Goal: Transaction & Acquisition: Purchase product/service

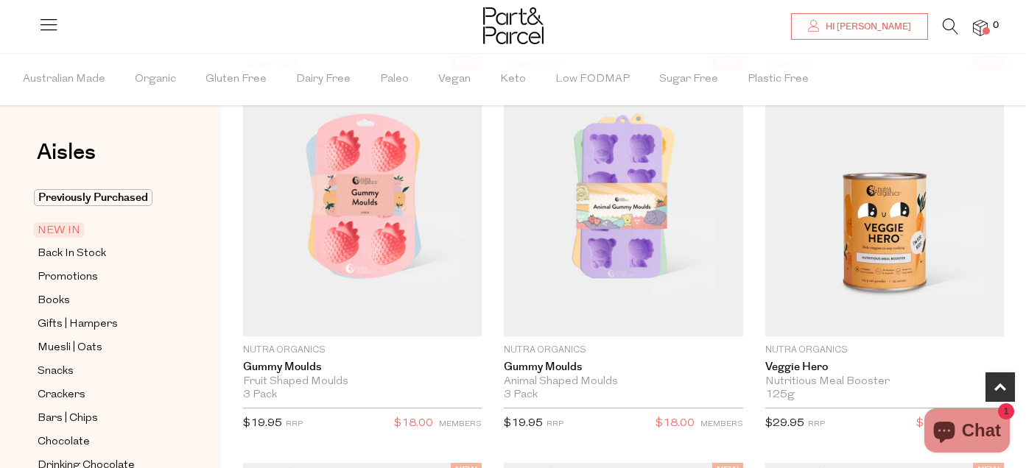
scroll to position [829, 0]
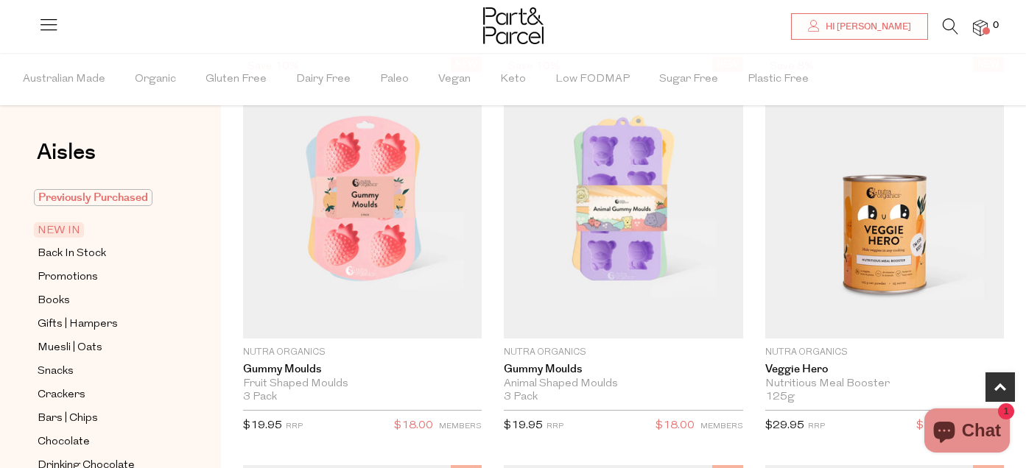
click at [108, 200] on span "Previously Purchased" at bounding box center [93, 197] width 119 height 17
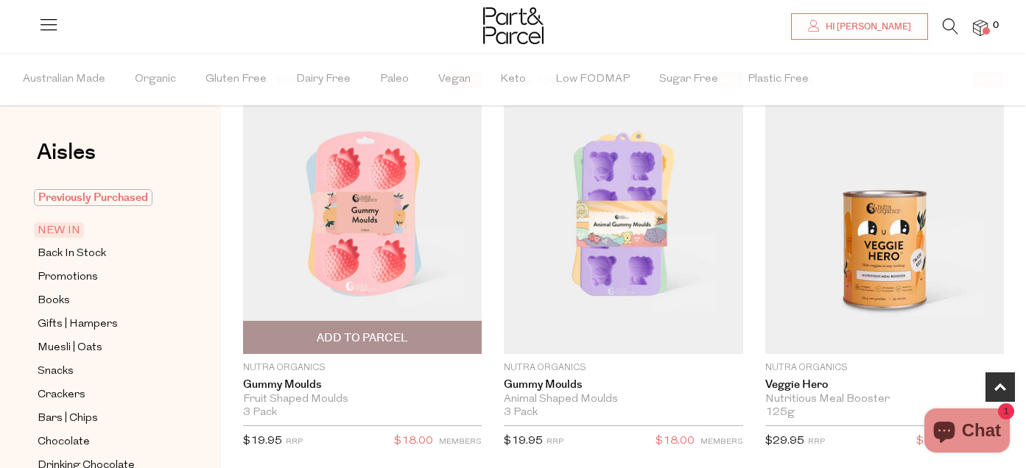
scroll to position [803, 0]
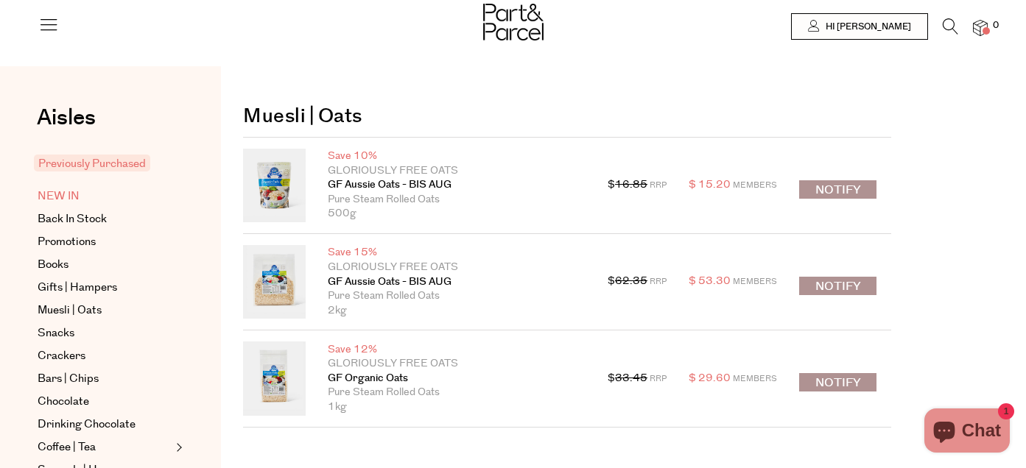
click at [60, 197] on span "NEW IN" at bounding box center [59, 197] width 42 height 18
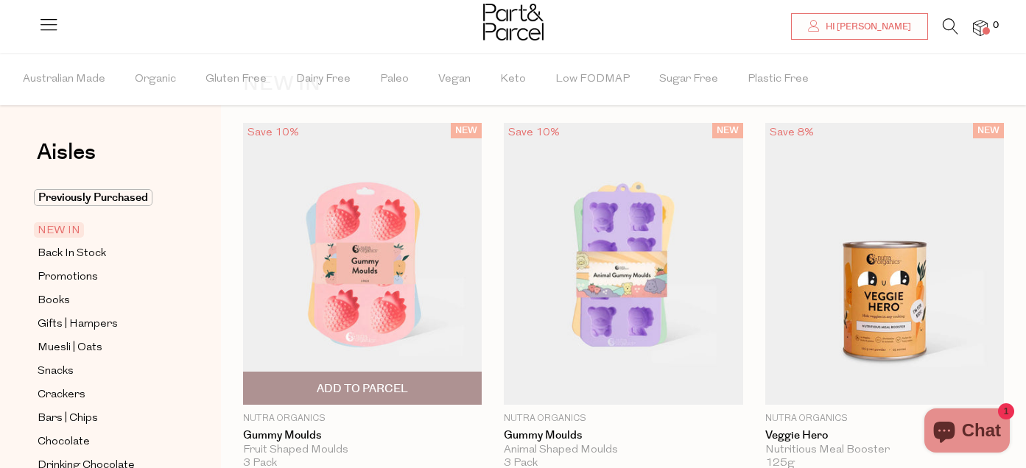
scroll to position [68, 0]
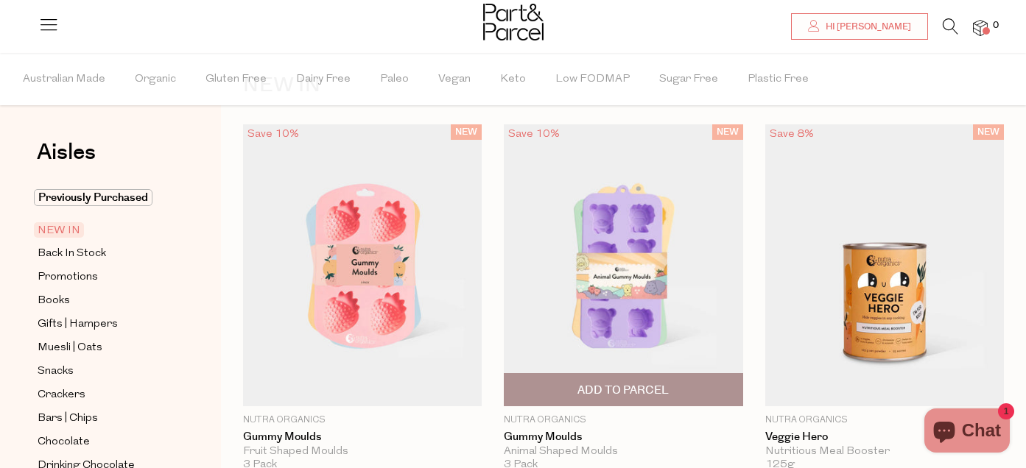
click at [655, 283] on img at bounding box center [623, 265] width 239 height 282
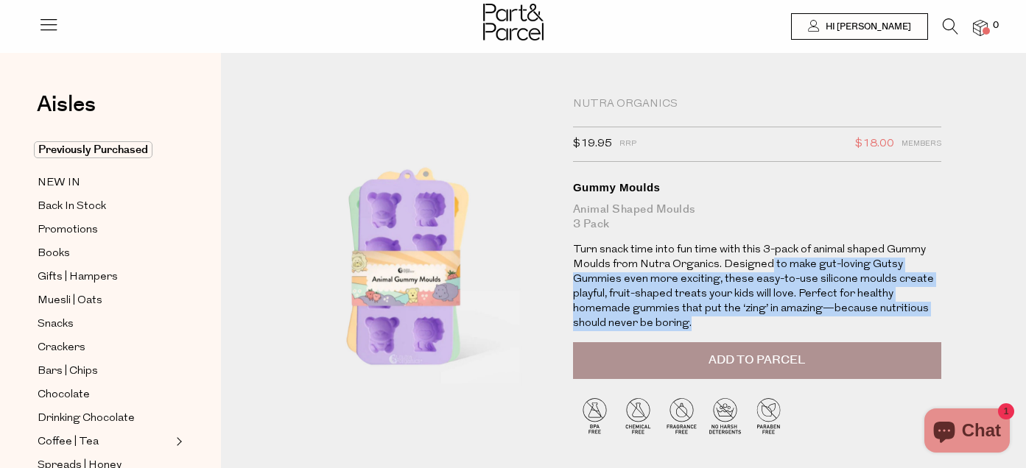
drag, startPoint x: 767, startPoint y: 264, endPoint x: 701, endPoint y: 319, distance: 85.7
click at [701, 319] on p "Turn snack time into fun time with this 3-pack of animal shaped Gummy Moulds fr…" at bounding box center [757, 287] width 368 height 88
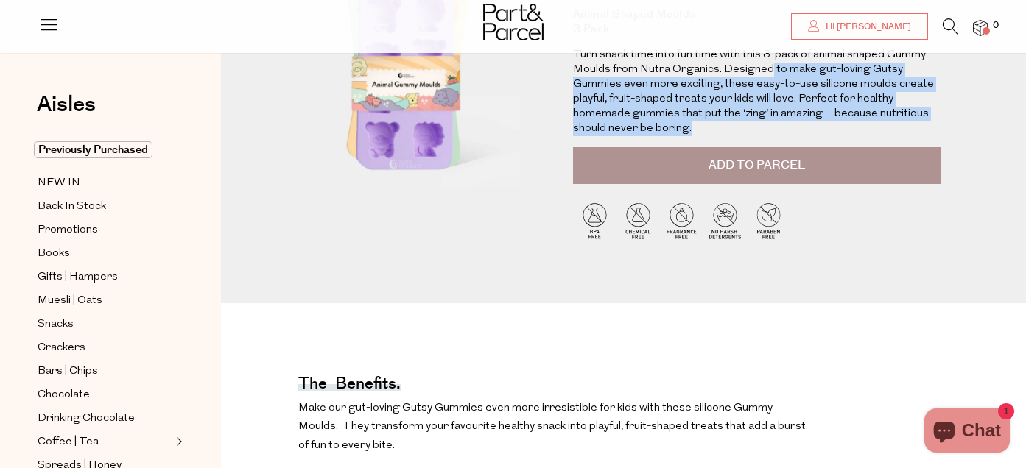
scroll to position [194, 0]
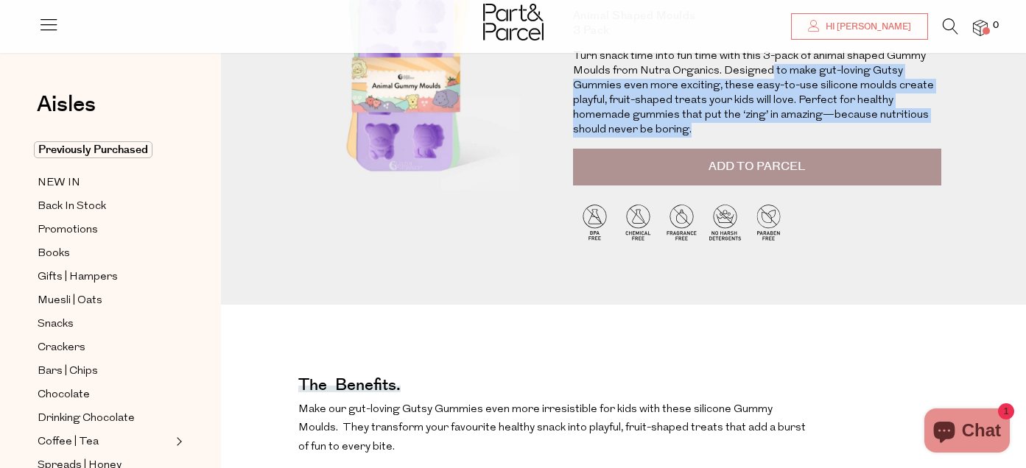
click at [787, 167] on span "Add to Parcel" at bounding box center [756, 166] width 96 height 17
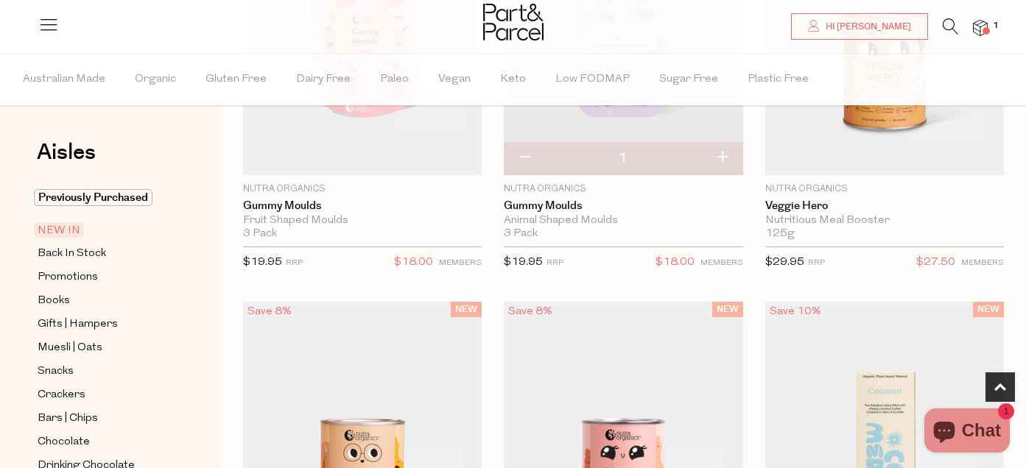
scroll to position [530, 0]
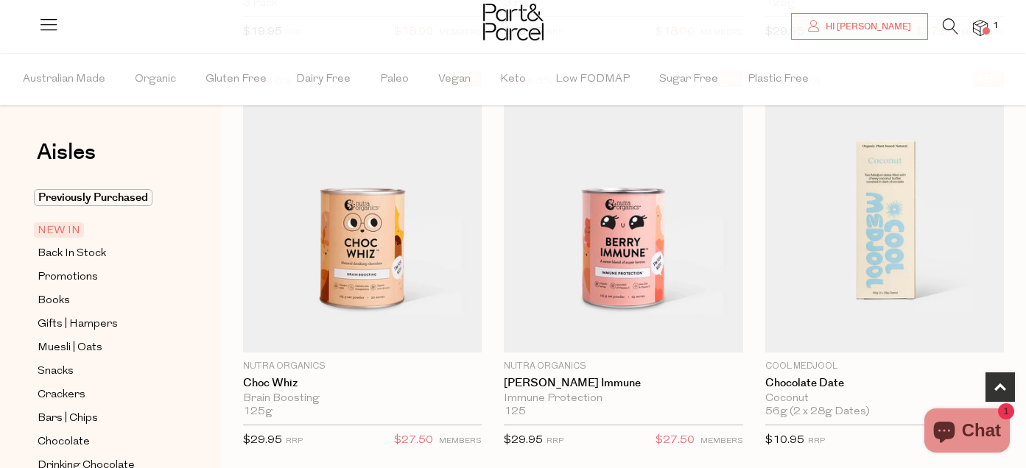
click at [70, 228] on span "NEW IN" at bounding box center [59, 229] width 50 height 15
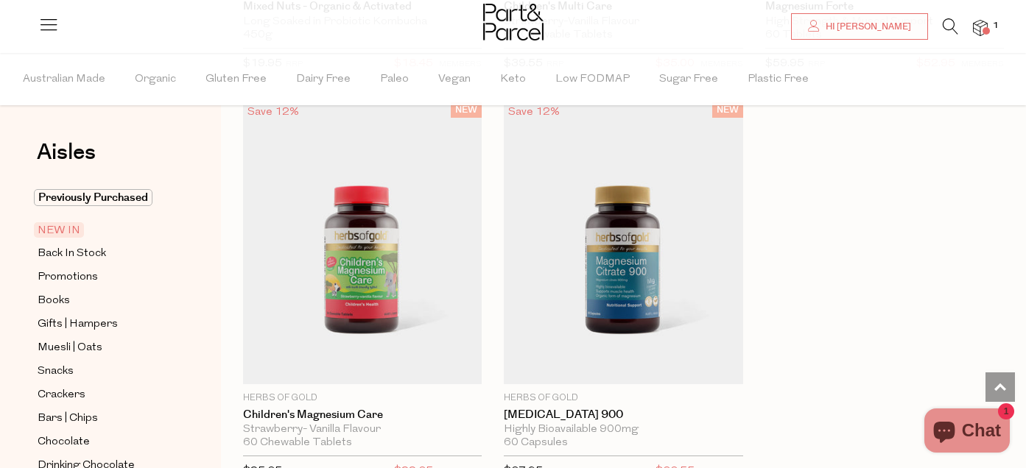
scroll to position [4579, 0]
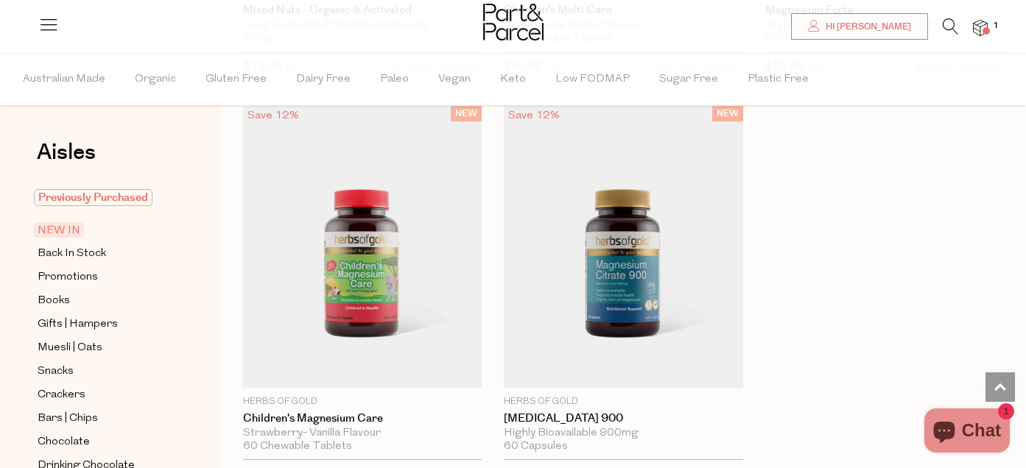
click at [96, 191] on span "Previously Purchased" at bounding box center [93, 197] width 119 height 17
click at [116, 195] on span "Previously Purchased" at bounding box center [93, 197] width 119 height 17
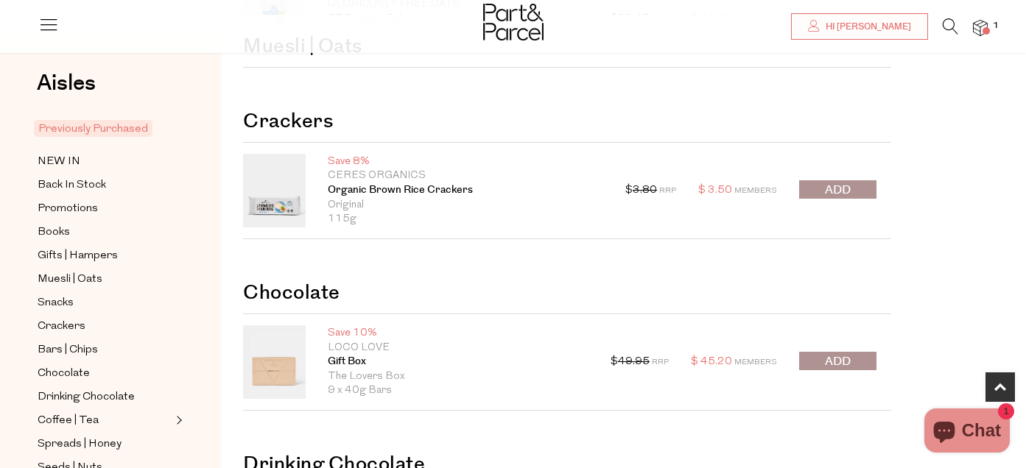
scroll to position [359, 0]
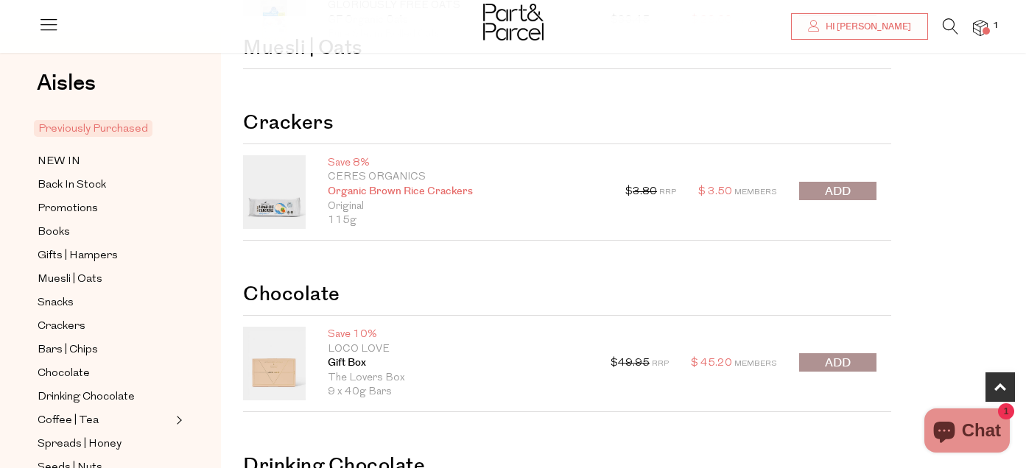
click at [356, 191] on link "Organic Brown Rice Crackers" at bounding box center [465, 192] width 275 height 15
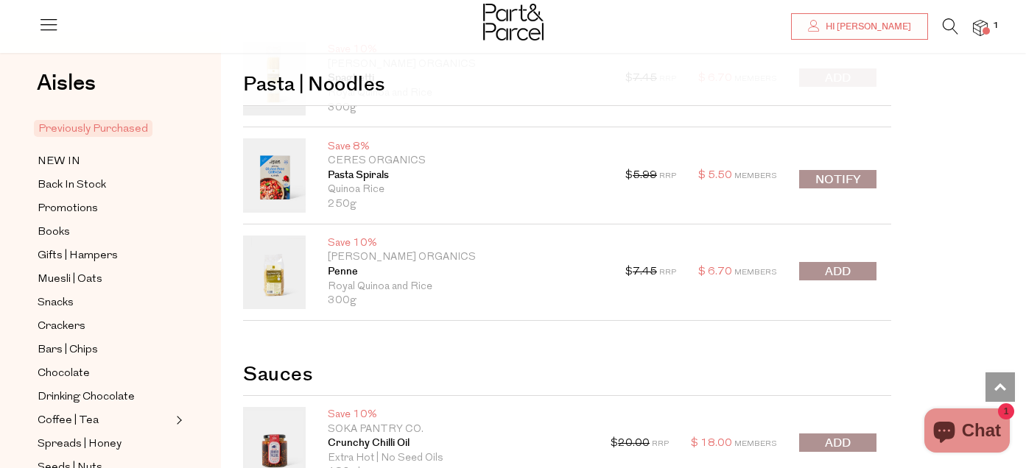
scroll to position [1473, 0]
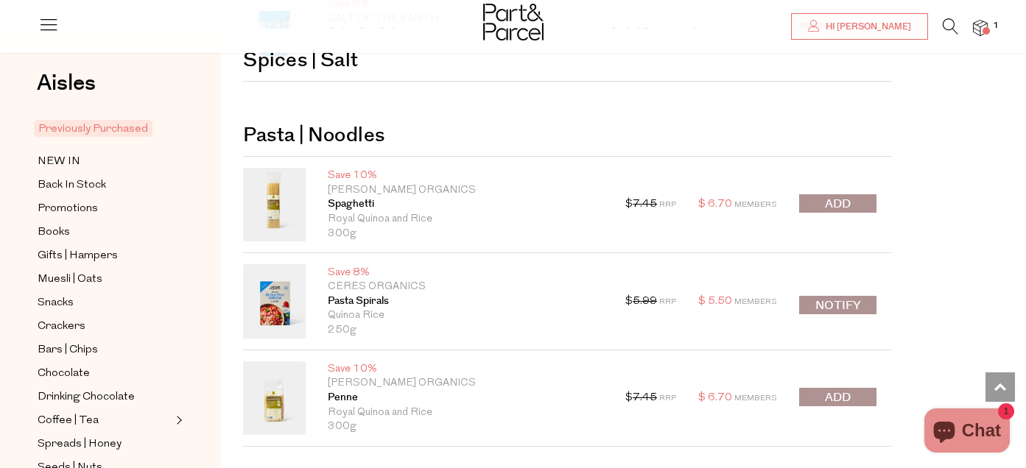
click at [831, 207] on span "submit" at bounding box center [838, 204] width 26 height 17
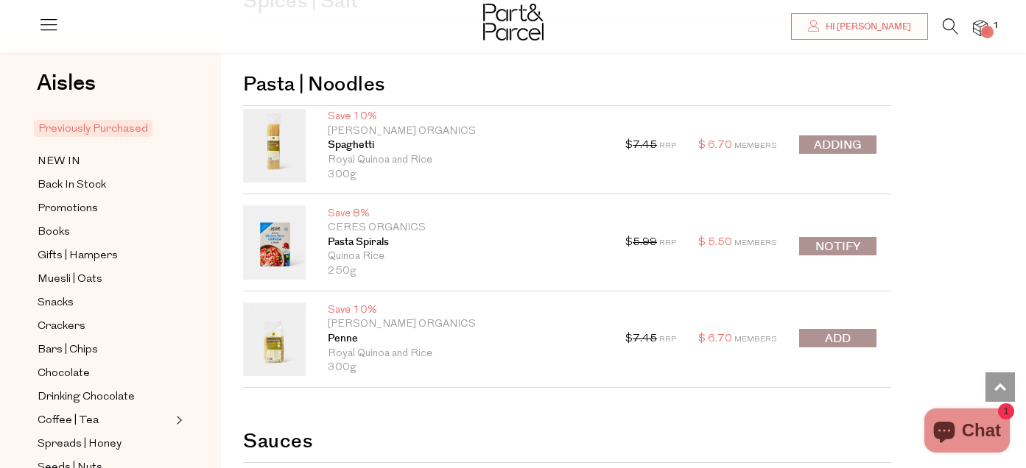
scroll to position [1550, 0]
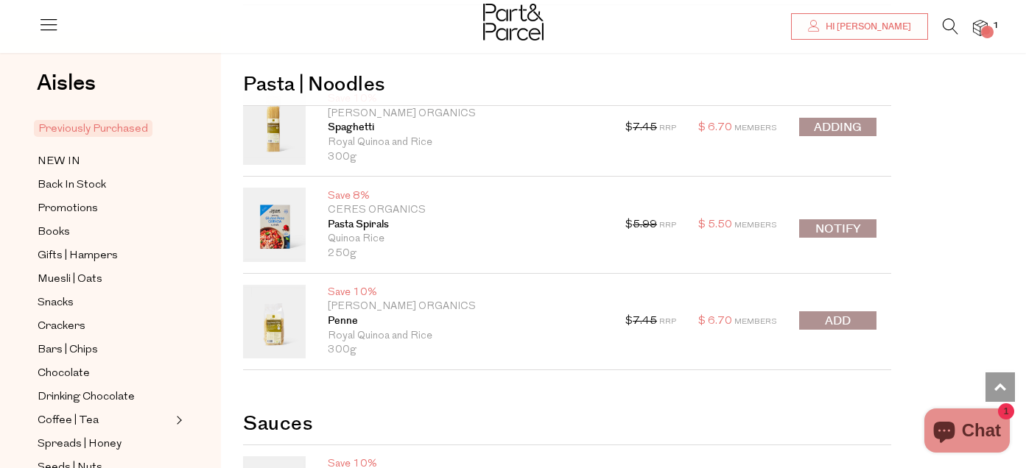
click at [841, 322] on div at bounding box center [837, 322] width 77 height 21
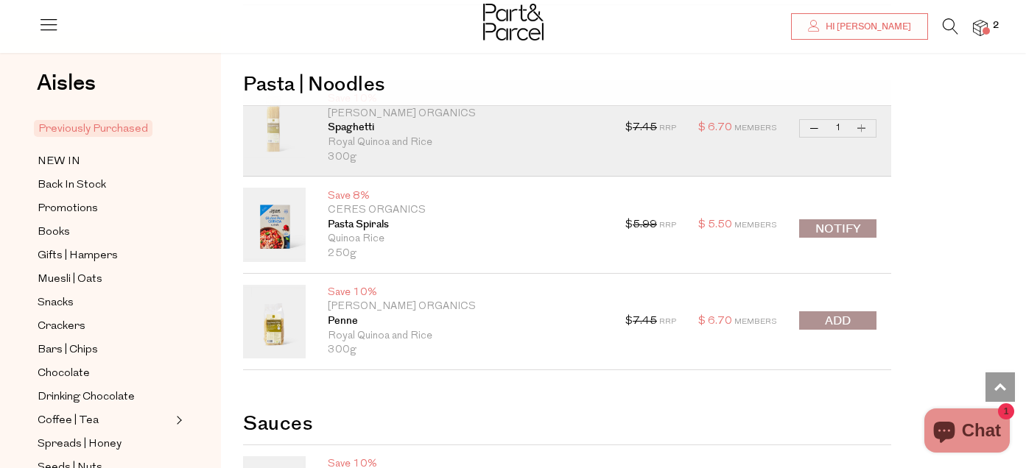
click at [865, 128] on button "Increase Spaghetti" at bounding box center [862, 128] width 18 height 17
type input "2"
click at [865, 128] on button "Increase Spaghetti" at bounding box center [862, 128] width 18 height 17
type input "3"
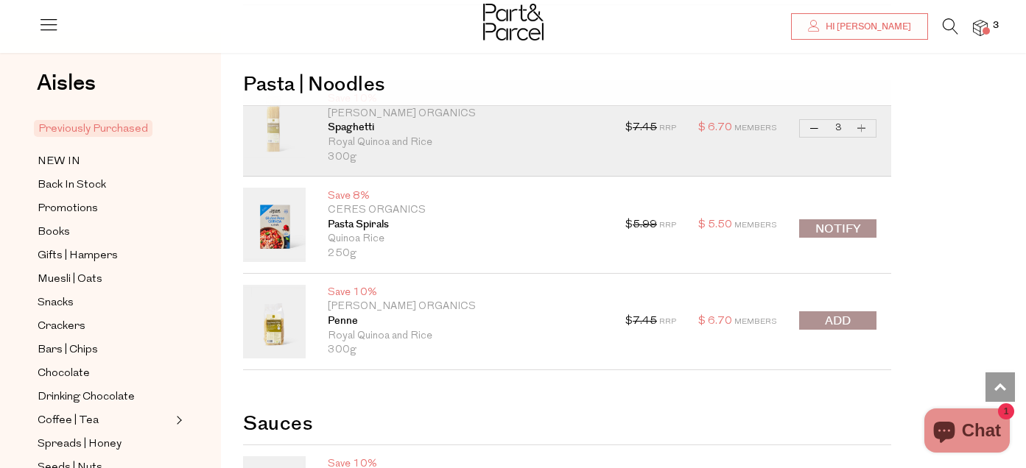
type input "3"
click at [865, 128] on button "Increase Spaghetti" at bounding box center [862, 128] width 18 height 17
type input "4"
click at [862, 128] on button "Increase Spaghetti" at bounding box center [862, 128] width 18 height 17
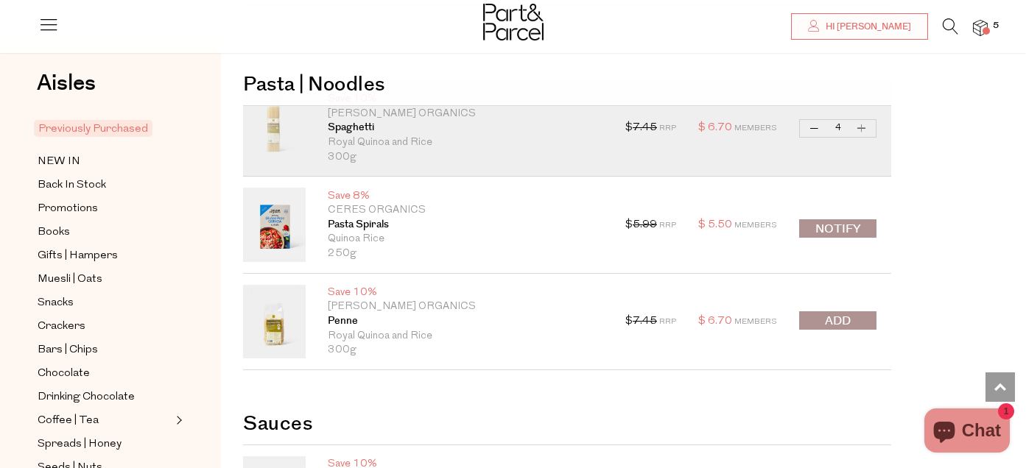
type input "5"
click at [841, 322] on span "submit" at bounding box center [838, 321] width 26 height 17
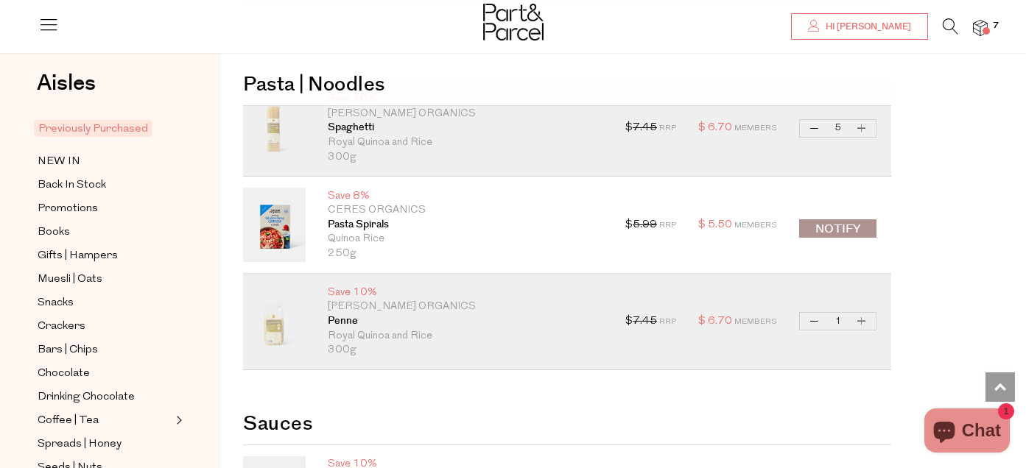
click at [856, 321] on button "Increase Penne" at bounding box center [862, 321] width 18 height 17
type input "2"
click at [858, 321] on button "Increase Penne" at bounding box center [862, 321] width 18 height 17
type input "3"
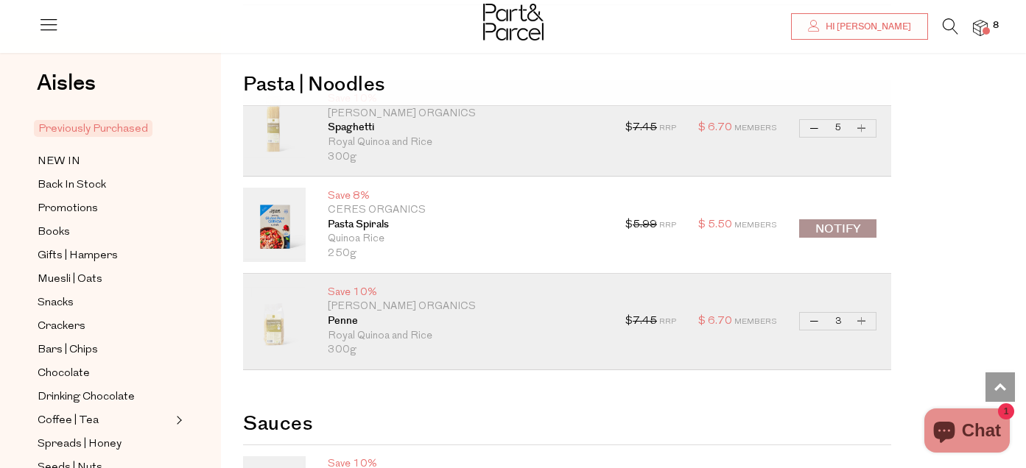
type input "3"
click at [858, 321] on button "Increase Penne" at bounding box center [862, 321] width 18 height 17
type input "4"
click at [858, 321] on button "Increase Penne" at bounding box center [862, 321] width 18 height 17
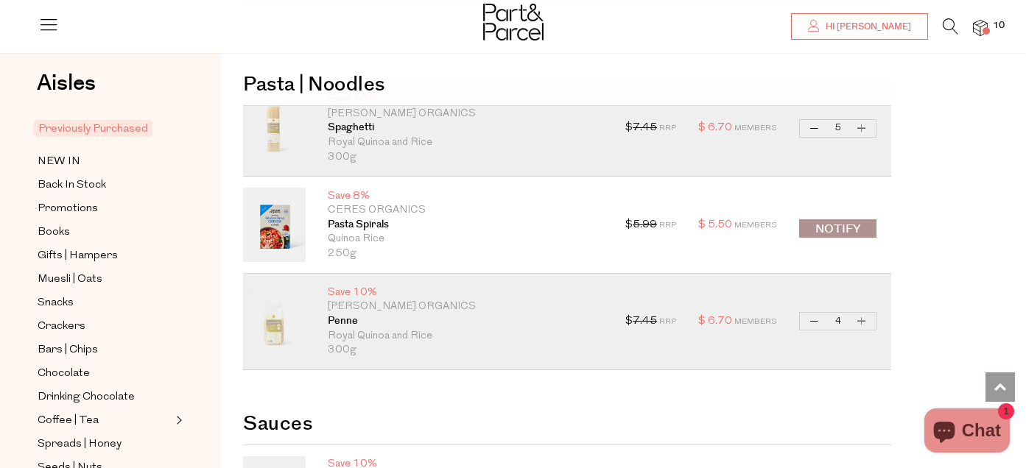
type input "5"
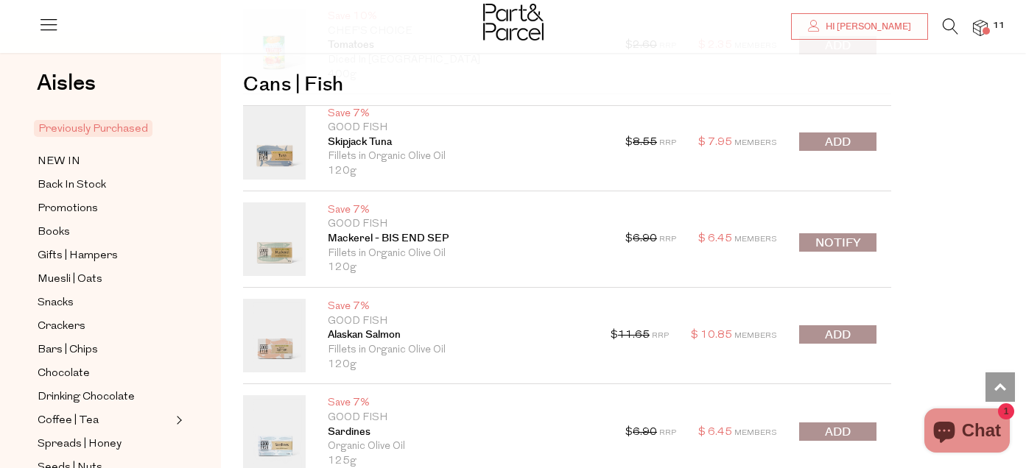
scroll to position [2603, 0]
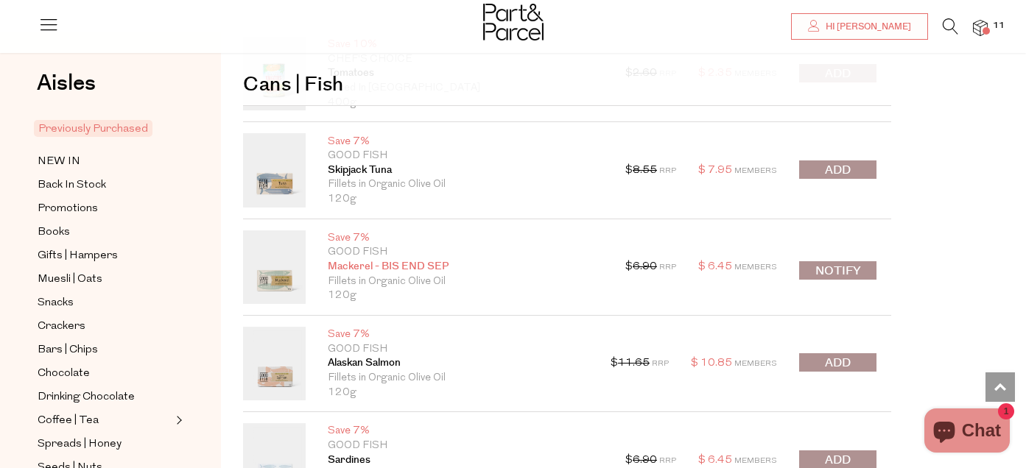
click at [354, 267] on link "Mackerel - BIS END SEP" at bounding box center [465, 267] width 275 height 15
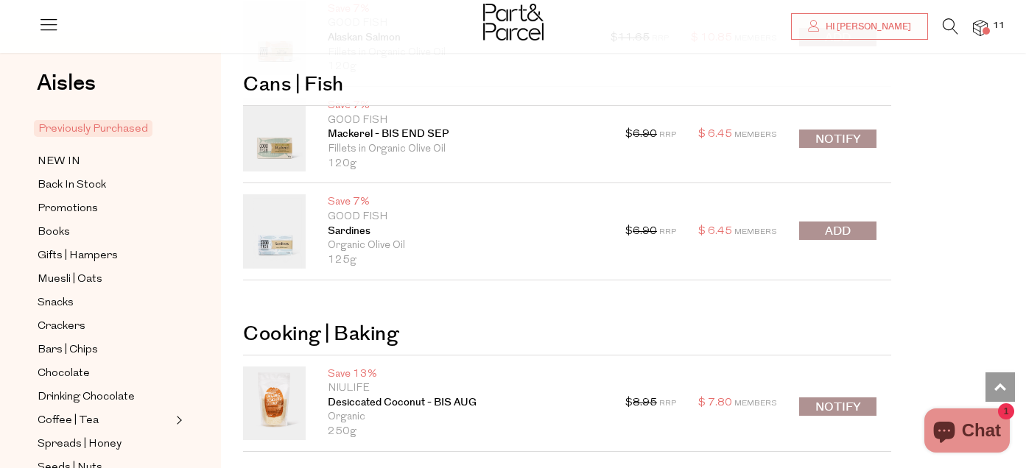
scroll to position [2831, 0]
click at [837, 233] on span "submit" at bounding box center [838, 232] width 26 height 17
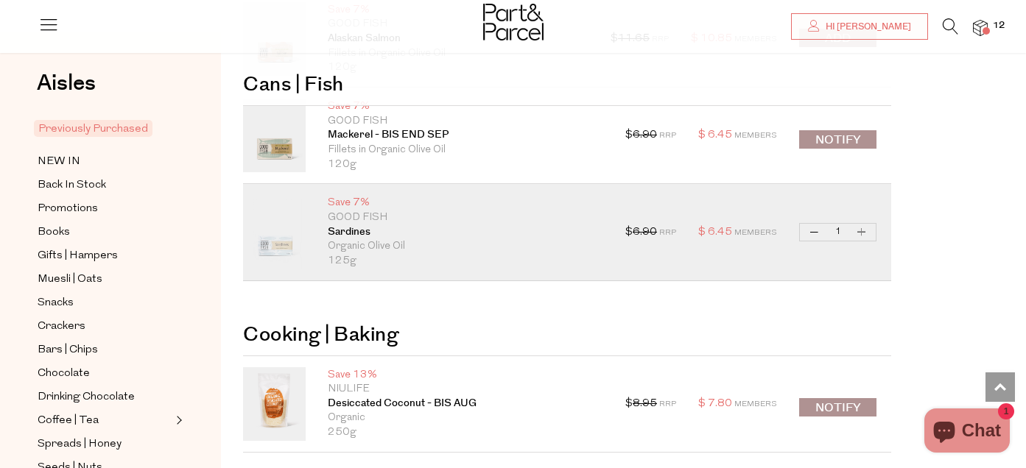
click at [865, 236] on button "Increase Sardines" at bounding box center [862, 232] width 18 height 17
type input "2"
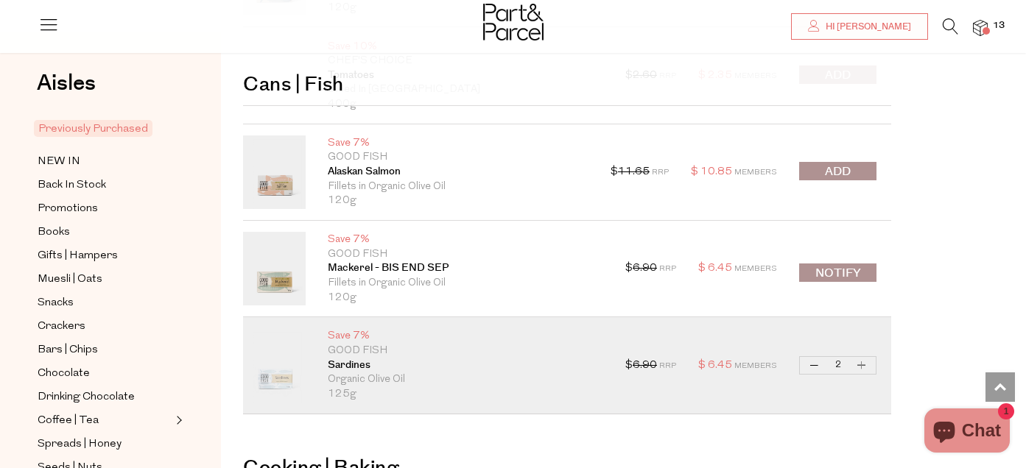
scroll to position [2692, 0]
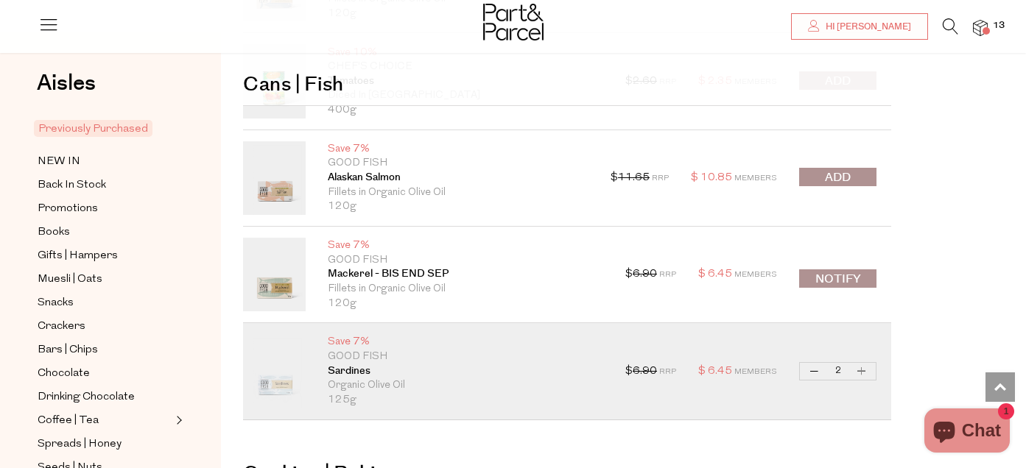
click at [983, 25] on img at bounding box center [980, 28] width 15 height 17
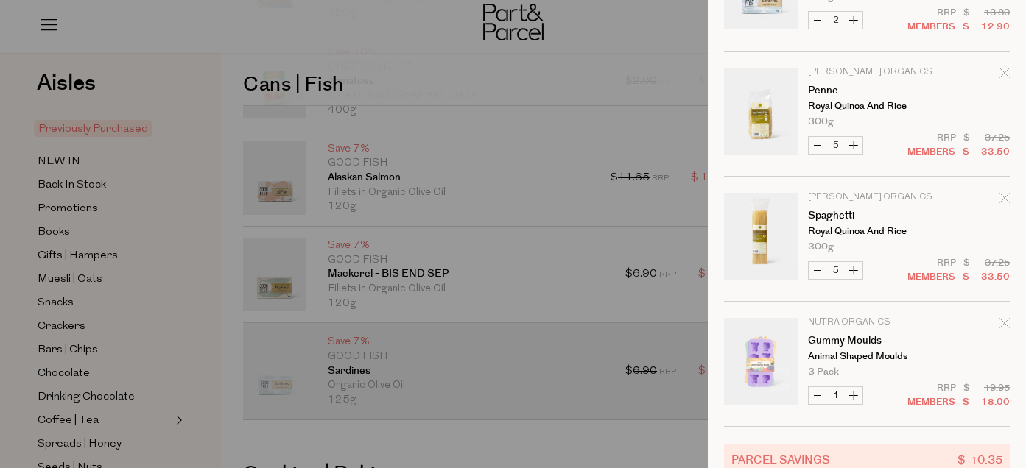
scroll to position [176, 0]
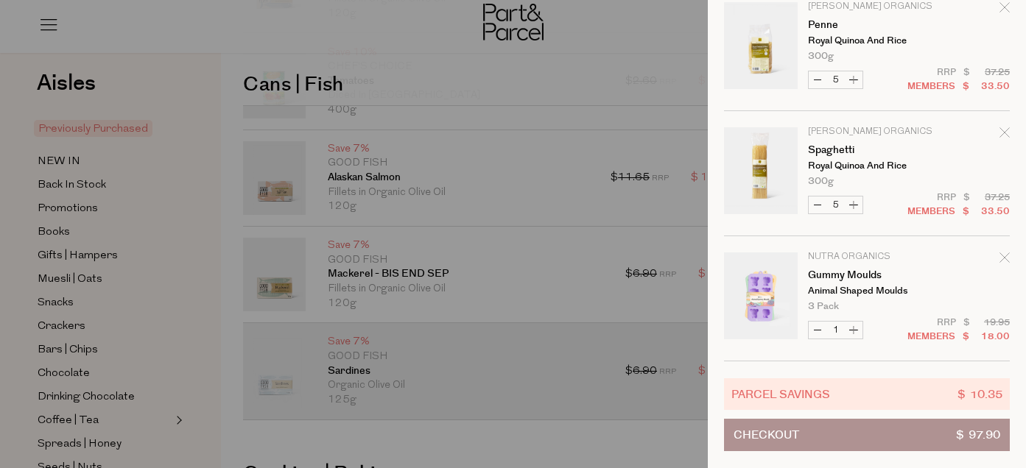
click at [810, 437] on button "Checkout $ 97.90" at bounding box center [867, 435] width 286 height 32
